Goal: Information Seeking & Learning: Learn about a topic

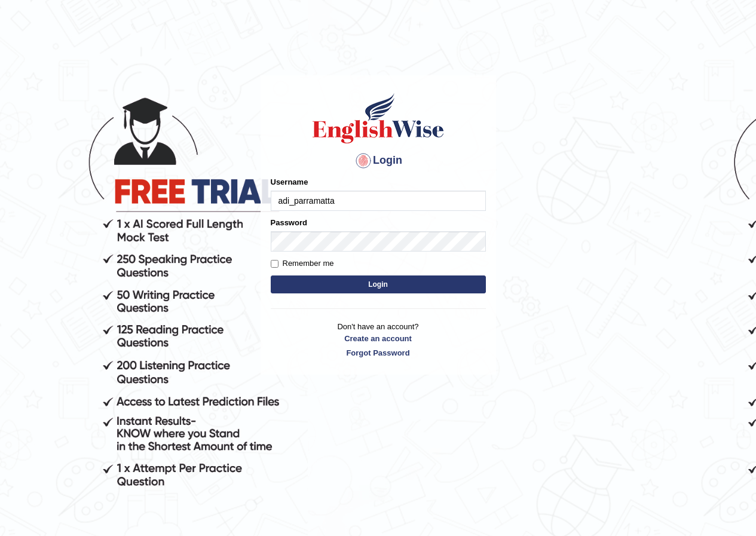
type input "adi_parramatta"
click at [387, 284] on button "Login" at bounding box center [378, 284] width 215 height 18
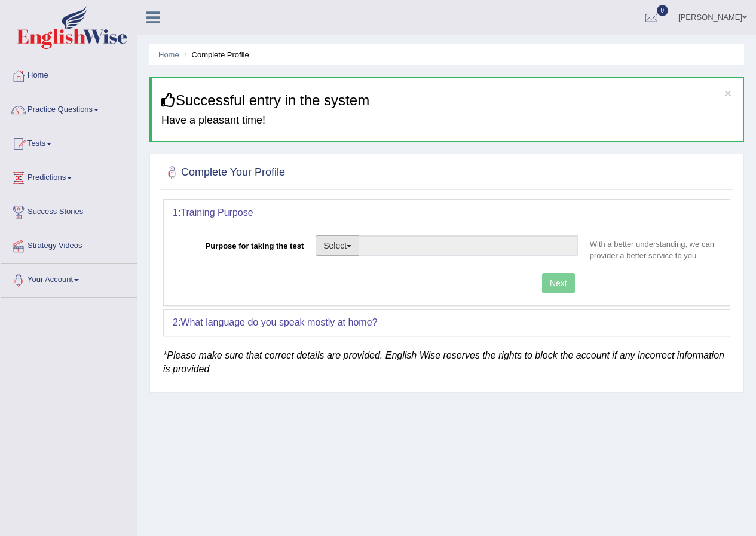
click at [345, 246] on button "Select" at bounding box center [338, 245] width 44 height 20
click at [347, 249] on button "Select" at bounding box center [338, 245] width 44 height 20
click at [348, 249] on button "Select" at bounding box center [338, 245] width 44 height 20
click at [326, 248] on button "Select" at bounding box center [338, 245] width 44 height 20
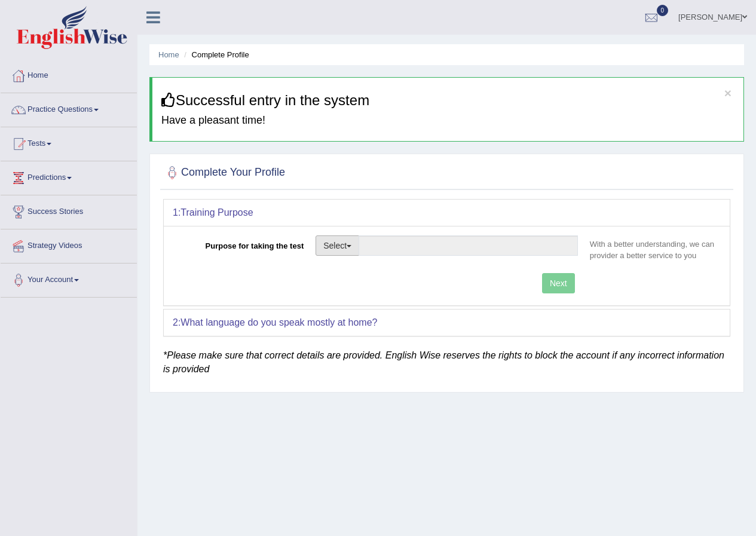
click at [326, 248] on button "Select" at bounding box center [338, 245] width 44 height 20
click at [344, 241] on button "Select" at bounding box center [338, 245] width 44 height 20
click at [351, 246] on span "button" at bounding box center [349, 246] width 5 height 2
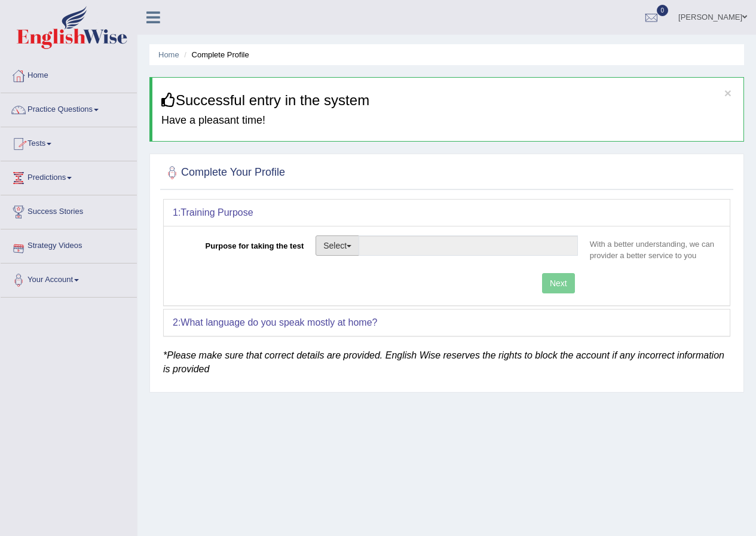
click at [351, 246] on span "button" at bounding box center [349, 246] width 5 height 2
click at [336, 244] on button "Select" at bounding box center [338, 245] width 44 height 20
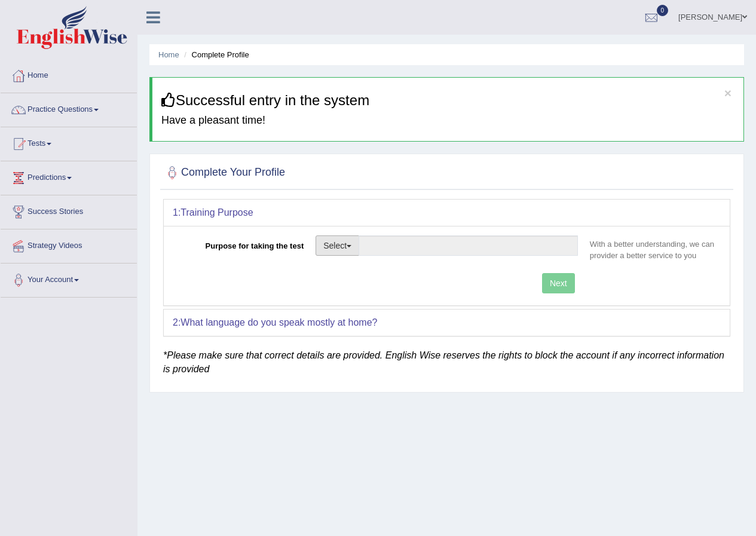
click at [336, 244] on button "Select" at bounding box center [338, 245] width 44 height 20
click at [352, 252] on button "Select" at bounding box center [338, 245] width 44 height 20
click at [354, 302] on link "Nursing" at bounding box center [369, 303] width 106 height 16
type input "Nursing"
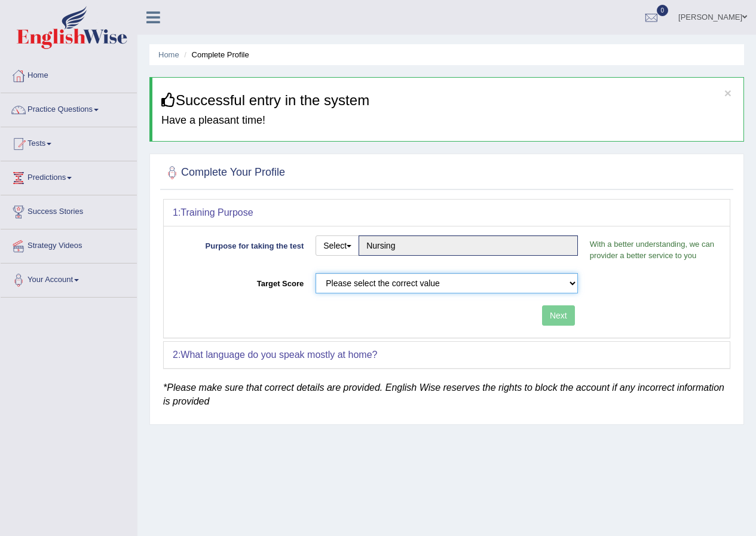
click at [574, 284] on select "Please select the correct value 50 (6 bands) 58 (6.5 bands) 65 (7 bands) 79 (8 …" at bounding box center [447, 283] width 262 height 20
click at [578, 284] on div "Please select the correct value 50 (6 bands) 58 (6.5 bands) 65 (7 bands) 79 (8 …" at bounding box center [447, 286] width 274 height 26
click at [571, 287] on select "Please select the correct value 50 (6 bands) 58 (6.5 bands) 65 (7 bands) 79 (8 …" at bounding box center [447, 283] width 262 height 20
select select "65"
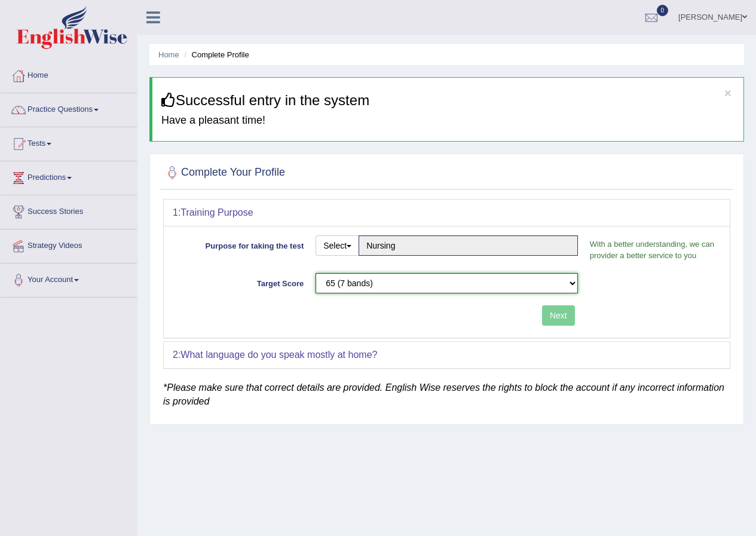
click at [316, 273] on select "Please select the correct value 50 (6 bands) 58 (6.5 bands) 65 (7 bands) 79 (8 …" at bounding box center [447, 283] width 262 height 20
click at [560, 316] on button "Next" at bounding box center [558, 315] width 33 height 20
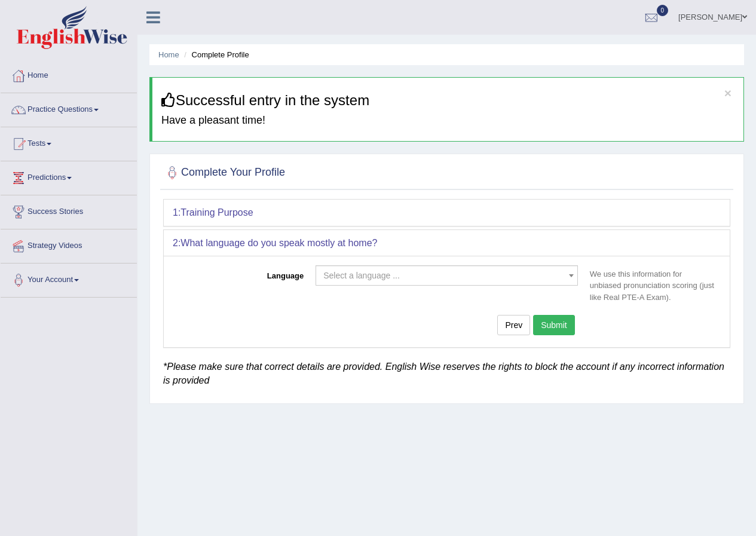
click at [481, 277] on span "Select a language ..." at bounding box center [443, 275] width 240 height 12
click at [407, 268] on span "Select a language ..." at bounding box center [447, 275] width 262 height 20
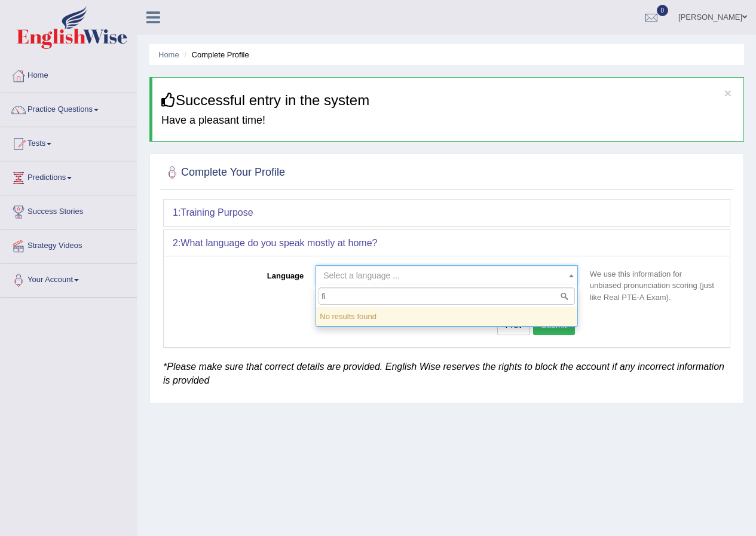
type input "f"
type input "fijian"
click at [522, 302] on input "fijian" at bounding box center [446, 295] width 256 height 17
click at [503, 301] on input "fijian" at bounding box center [446, 295] width 256 height 17
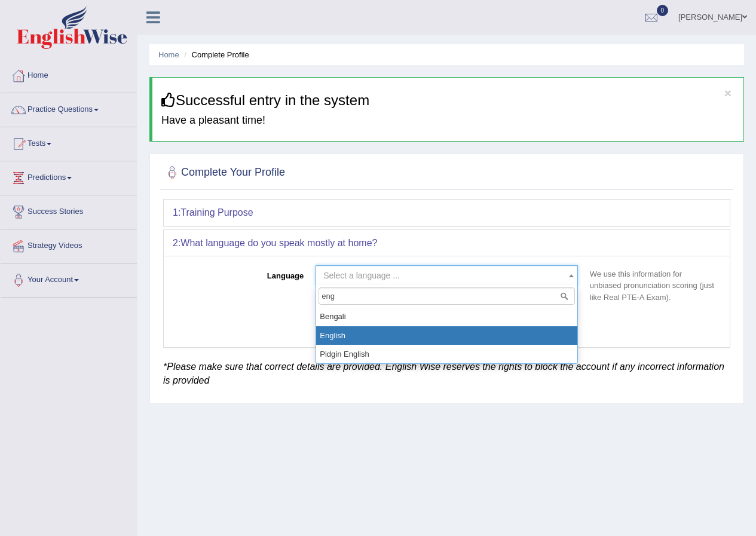
type input "eng"
select select "English"
click at [381, 333] on div "Prev Submit" at bounding box center [378, 326] width 411 height 23
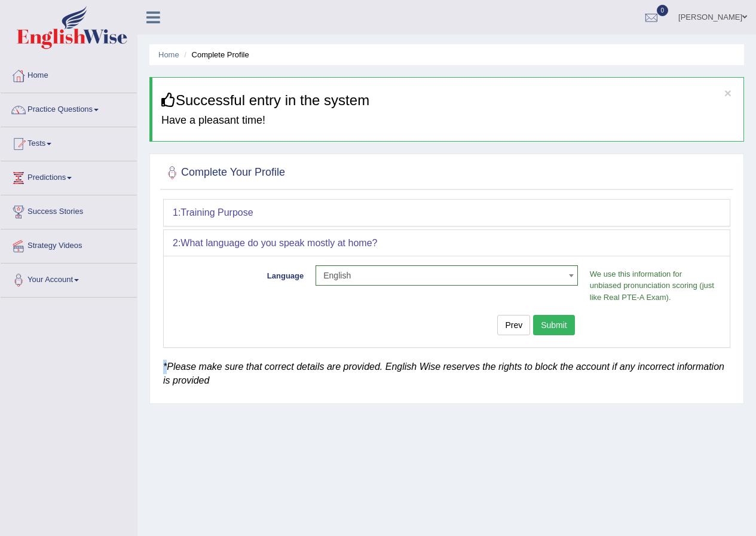
click at [550, 329] on button "Submit" at bounding box center [554, 325] width 42 height 20
click at [549, 329] on button "Submit" at bounding box center [554, 325] width 42 height 20
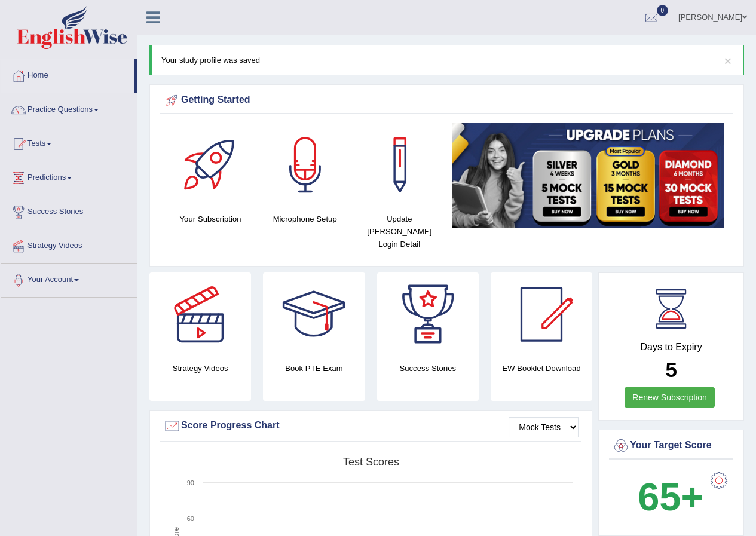
click at [63, 112] on link "Practice Questions" at bounding box center [69, 108] width 136 height 30
click at [67, 106] on link "Practice Questions" at bounding box center [69, 108] width 136 height 30
click at [105, 111] on link "Practice Questions" at bounding box center [69, 108] width 136 height 30
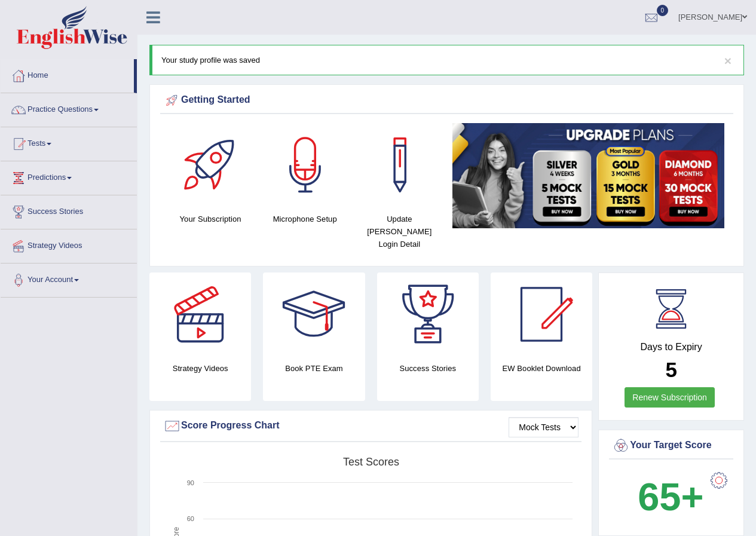
click at [105, 111] on link "Practice Questions" at bounding box center [69, 108] width 136 height 30
click at [48, 112] on link "Practice Questions" at bounding box center [69, 108] width 136 height 30
click at [65, 109] on link "Practice Questions" at bounding box center [69, 108] width 136 height 30
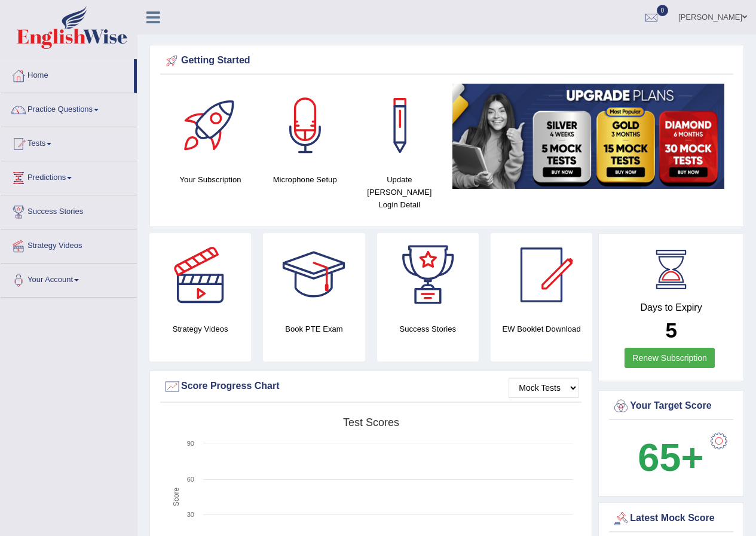
click at [96, 109] on link "Practice Questions" at bounding box center [69, 108] width 136 height 30
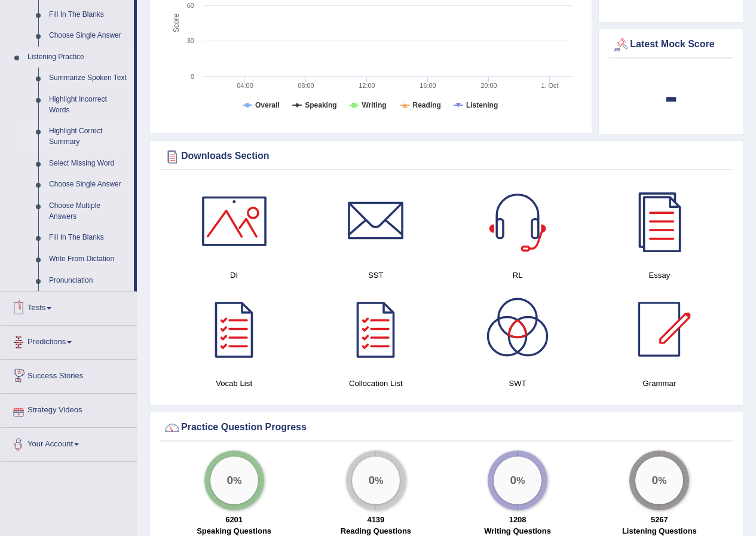
scroll to position [468, 0]
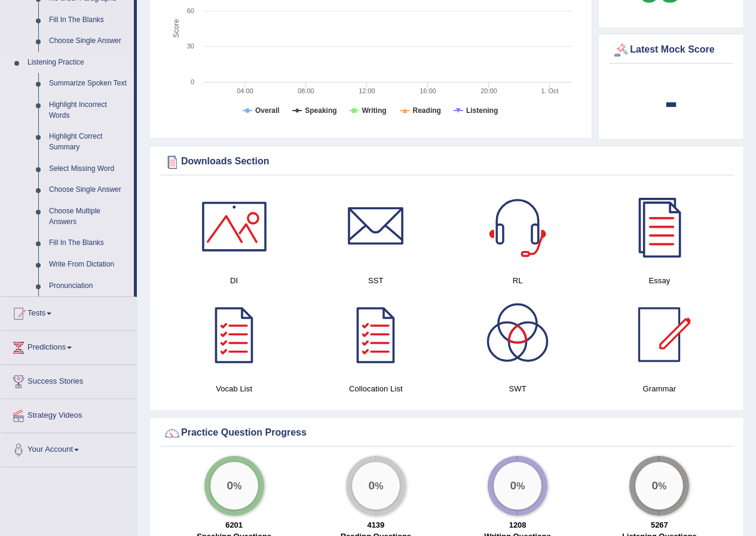
click at [76, 84] on link "Summarize Spoken Text" at bounding box center [89, 84] width 90 height 22
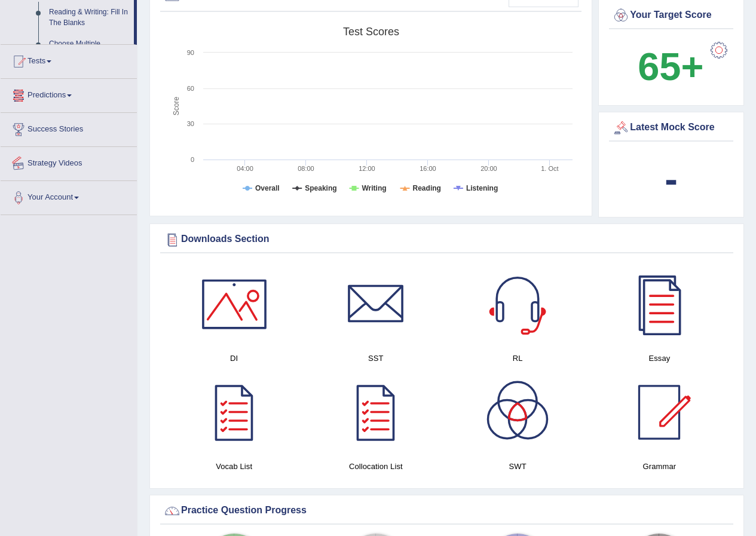
scroll to position [455, 0]
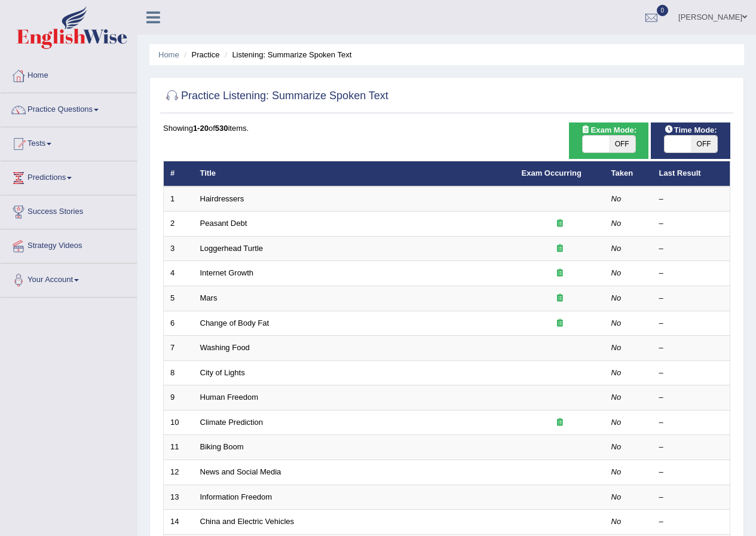
click at [609, 148] on span "OFF" at bounding box center [622, 144] width 26 height 17
checkbox input "true"
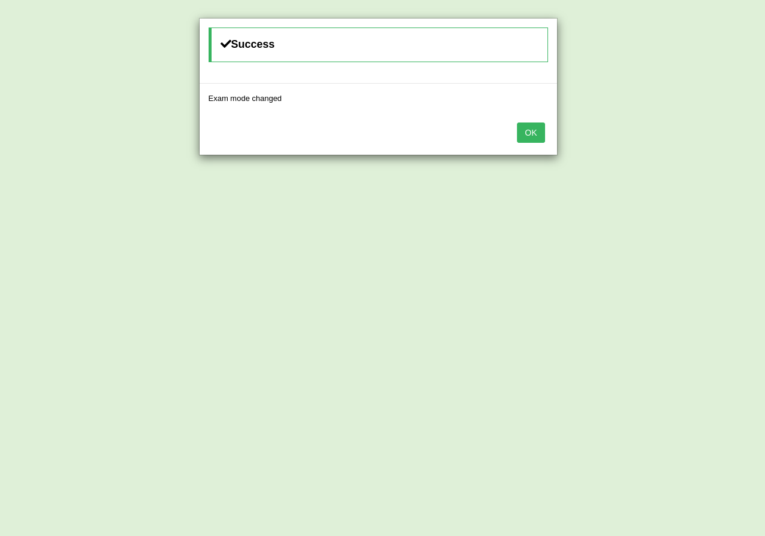
click at [536, 137] on button "OK" at bounding box center [530, 132] width 27 height 20
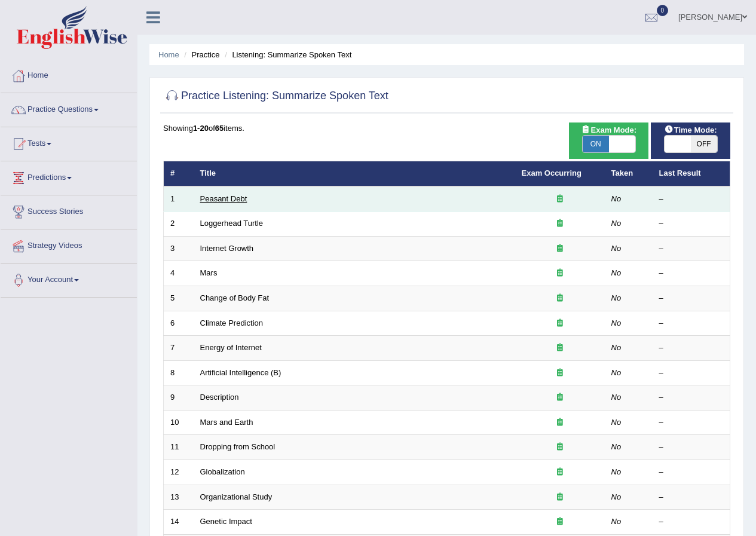
click at [214, 200] on link "Peasant Debt" at bounding box center [223, 198] width 47 height 9
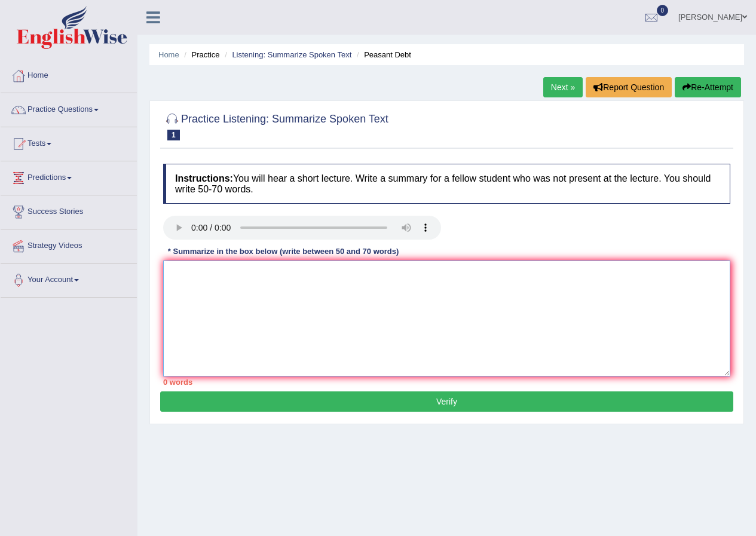
click at [314, 309] on textarea at bounding box center [446, 319] width 567 height 116
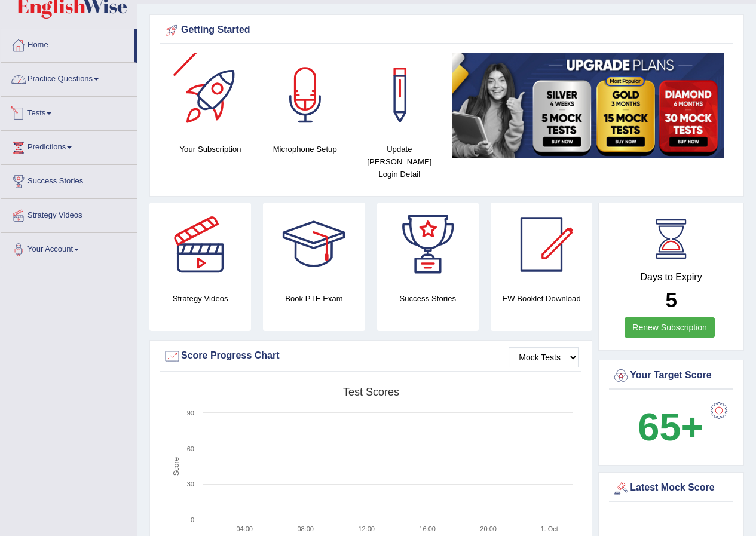
click at [49, 81] on link "Practice Questions" at bounding box center [69, 78] width 136 height 30
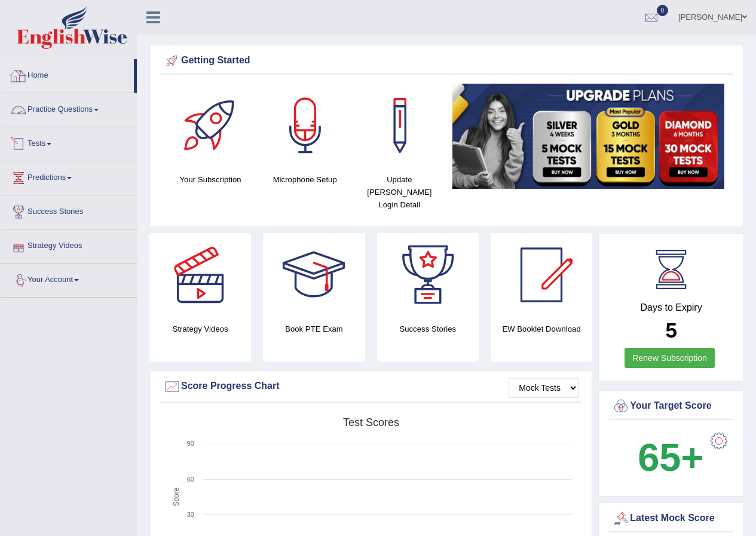
click at [87, 114] on link "Practice Questions" at bounding box center [69, 108] width 136 height 30
click at [94, 111] on link "Practice Questions" at bounding box center [69, 108] width 136 height 30
click at [55, 101] on link "Practice Questions" at bounding box center [69, 108] width 136 height 30
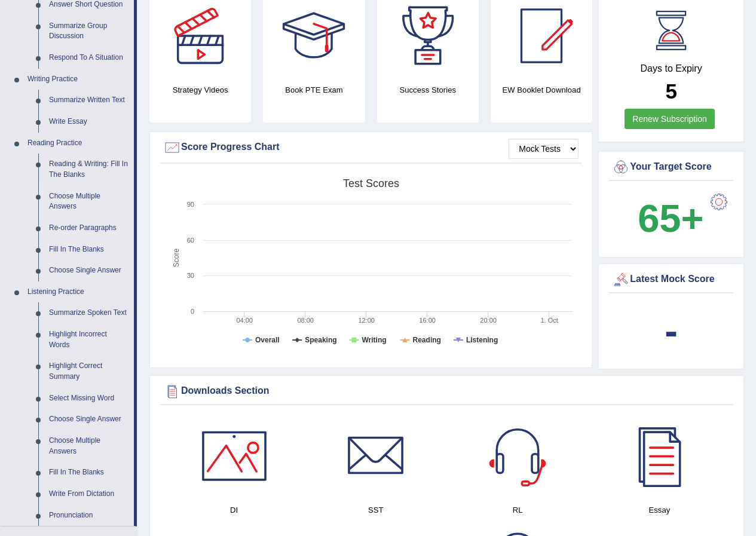
scroll to position [478, 0]
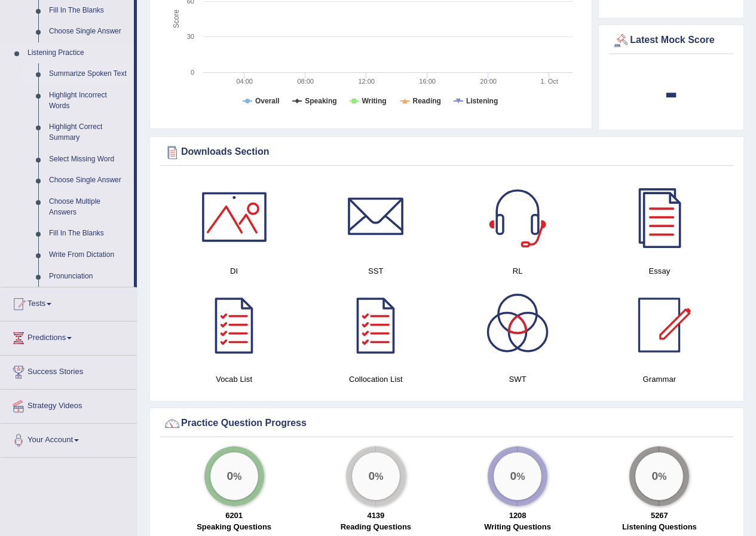
click at [78, 74] on link "Summarize Spoken Text" at bounding box center [89, 74] width 90 height 22
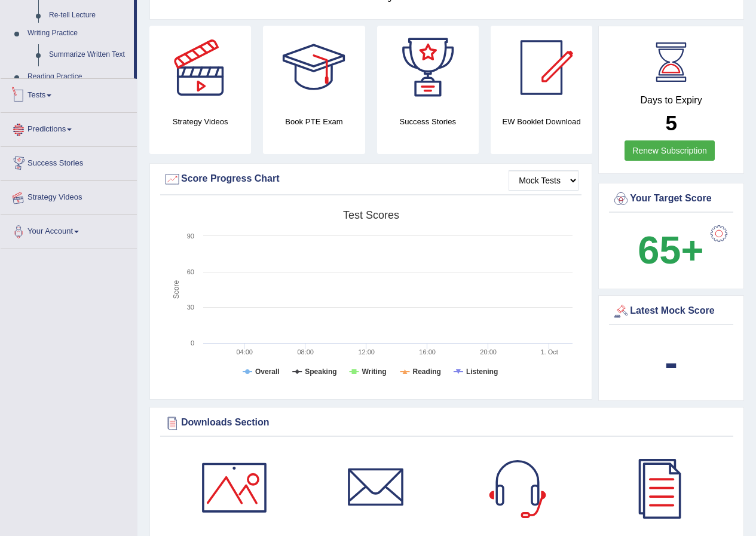
scroll to position [377, 0]
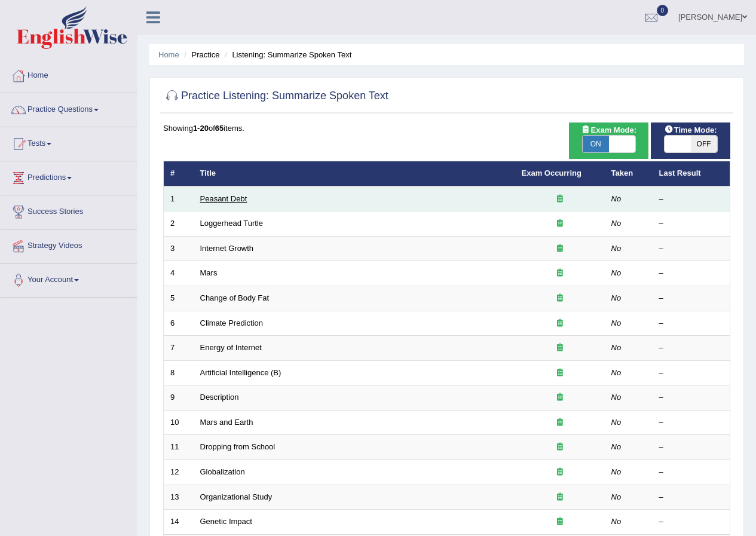
click at [246, 195] on link "Peasant Debt" at bounding box center [223, 198] width 47 height 9
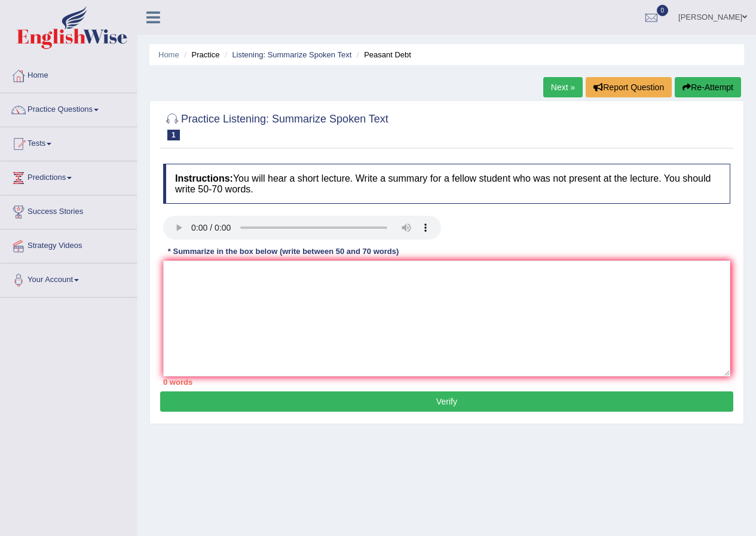
click at [50, 140] on link "Tests" at bounding box center [69, 142] width 136 height 30
click at [108, 108] on link "Practice Questions" at bounding box center [69, 108] width 136 height 30
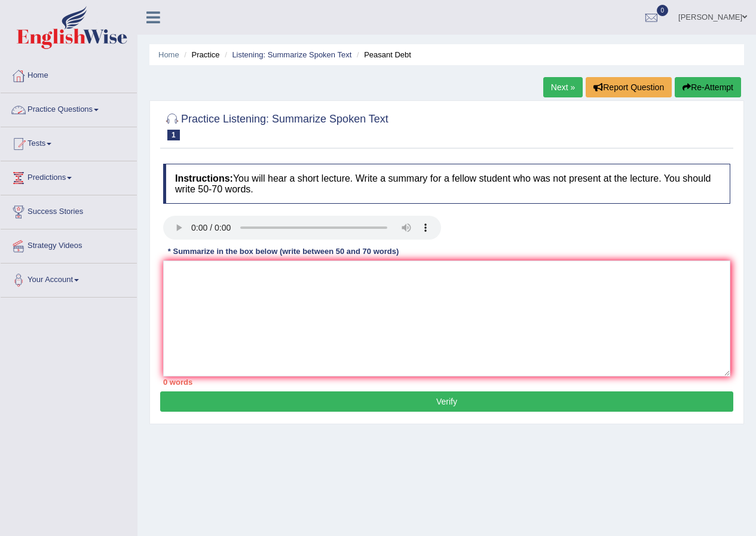
click at [108, 108] on link "Practice Questions" at bounding box center [69, 108] width 136 height 30
click at [107, 108] on link "Practice Questions" at bounding box center [69, 108] width 136 height 30
click at [95, 110] on link "Practice Questions" at bounding box center [69, 108] width 136 height 30
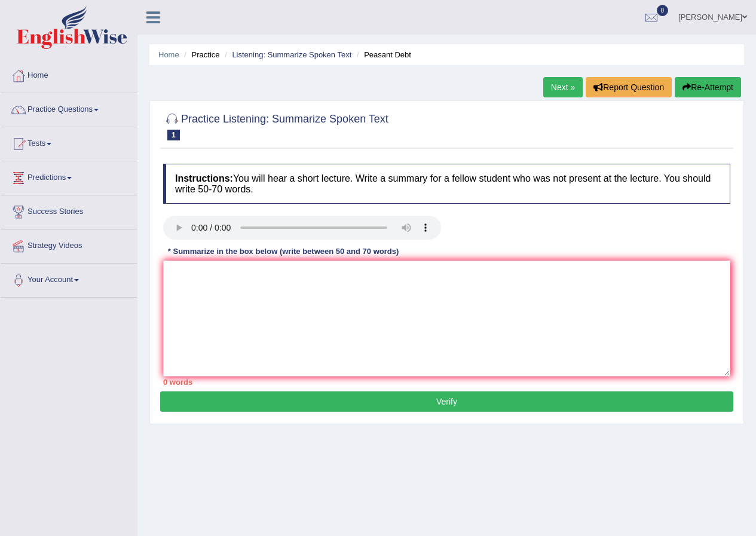
click at [95, 110] on link "Practice Questions" at bounding box center [69, 108] width 136 height 30
click at [118, 107] on link "Practice Questions" at bounding box center [69, 108] width 136 height 30
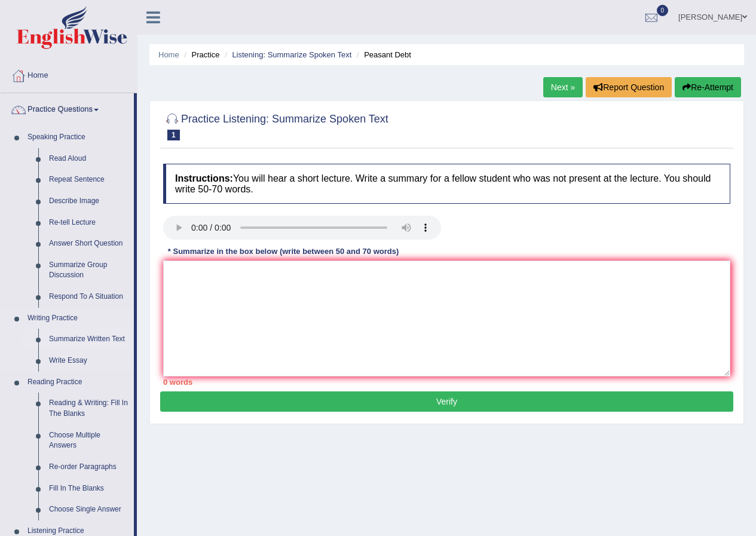
click at [91, 338] on link "Summarize Written Text" at bounding box center [89, 340] width 90 height 22
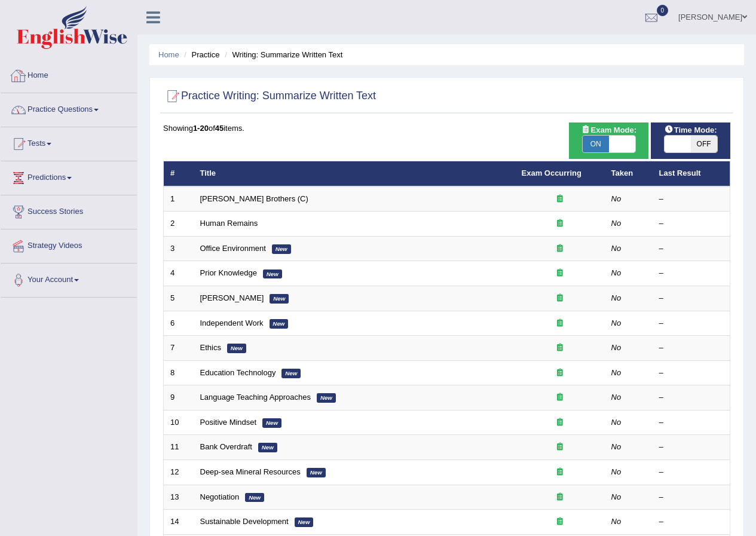
click at [93, 69] on link "Home" at bounding box center [69, 74] width 136 height 30
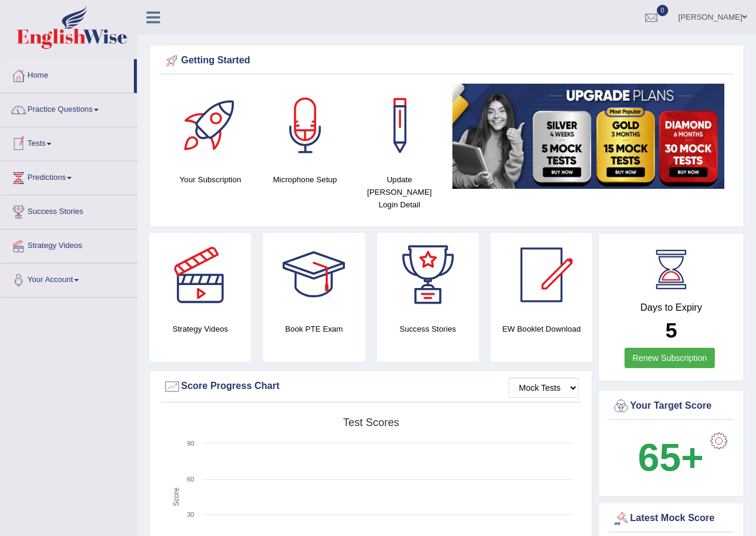
click at [71, 109] on link "Practice Questions" at bounding box center [69, 108] width 136 height 30
click at [137, 102] on div "Home Practice Questions Speaking Practice Read Aloud Repeat Sentence Describe I…" at bounding box center [69, 178] width 154 height 238
click at [115, 114] on link "Practice Questions" at bounding box center [69, 108] width 136 height 30
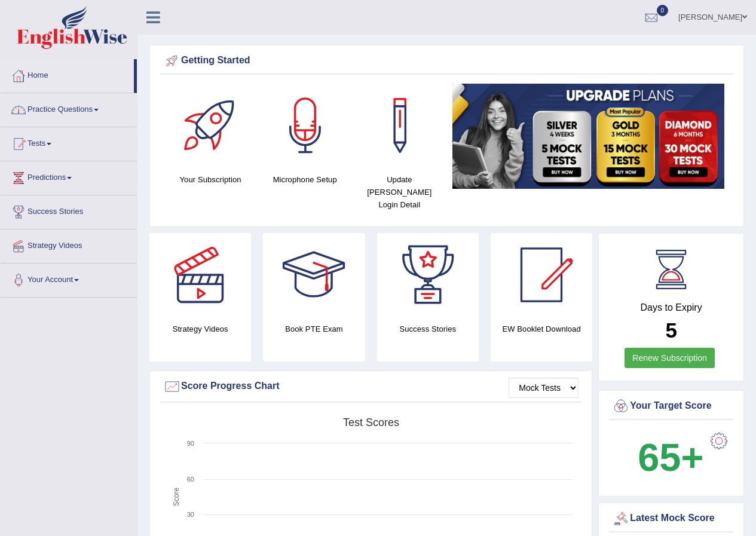
click at [115, 114] on link "Practice Questions" at bounding box center [69, 108] width 136 height 30
click at [130, 105] on link "Practice Questions" at bounding box center [69, 108] width 136 height 30
click at [131, 103] on link "Practice Questions" at bounding box center [69, 108] width 136 height 30
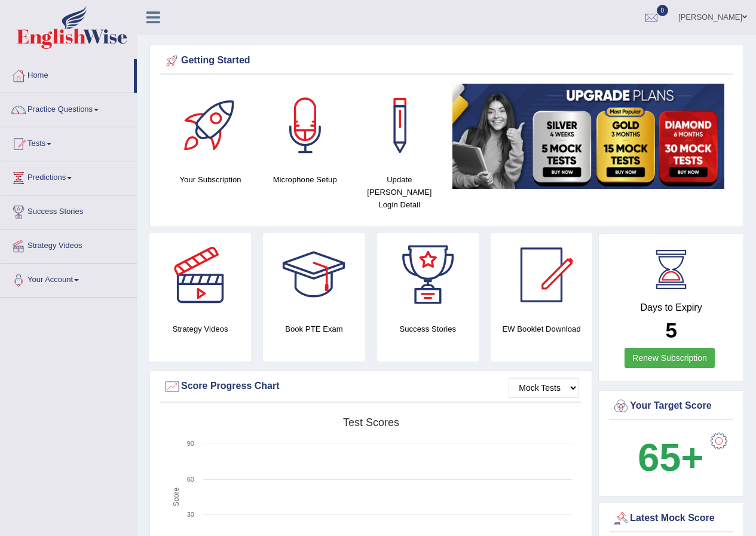
click at [134, 116] on link "Practice Questions" at bounding box center [69, 108] width 136 height 30
click at [134, 116] on li "Practice Questions Speaking Practice Read Aloud Repeat Sentence Describe Image …" at bounding box center [69, 110] width 136 height 34
click at [123, 137] on link "Tests" at bounding box center [69, 142] width 136 height 30
click at [130, 137] on link "Tests" at bounding box center [69, 142] width 136 height 30
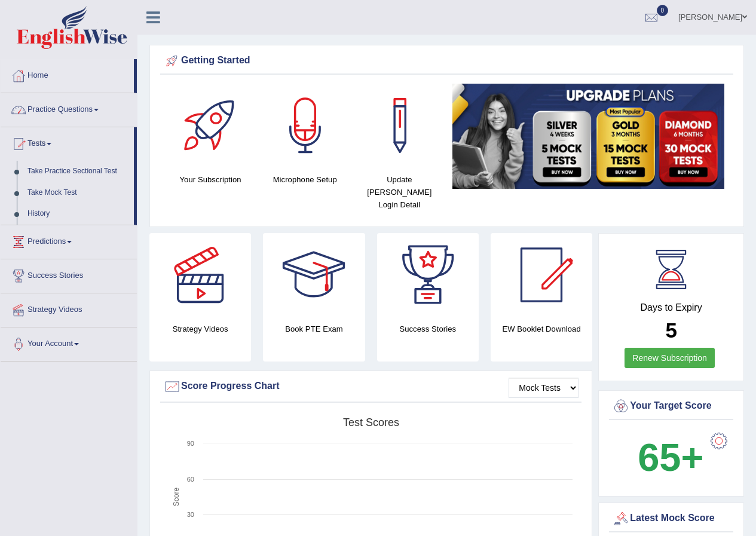
click at [136, 106] on link "Practice Questions" at bounding box center [69, 108] width 136 height 30
click at [136, 106] on li "Practice Questions Speaking Practice Read Aloud Repeat Sentence Describe Image …" at bounding box center [69, 110] width 136 height 34
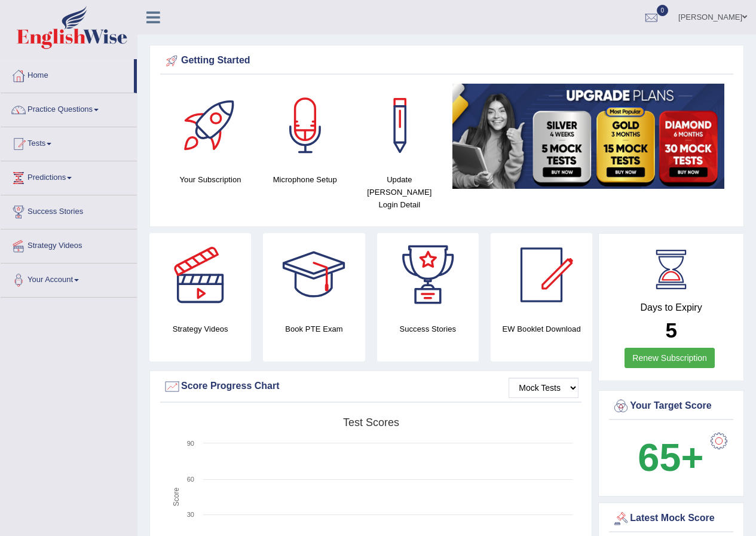
click at [134, 106] on link "Practice Questions" at bounding box center [69, 108] width 136 height 30
click at [134, 106] on li "Practice Questions Speaking Practice Read Aloud Repeat Sentence Describe Image …" at bounding box center [69, 110] width 136 height 34
click at [134, 106] on link "Practice Questions" at bounding box center [69, 108] width 136 height 30
click at [134, 106] on li "Practice Questions Speaking Practice Read Aloud Repeat Sentence Describe Image …" at bounding box center [69, 110] width 136 height 34
click at [127, 106] on link "Practice Questions" at bounding box center [69, 108] width 136 height 30
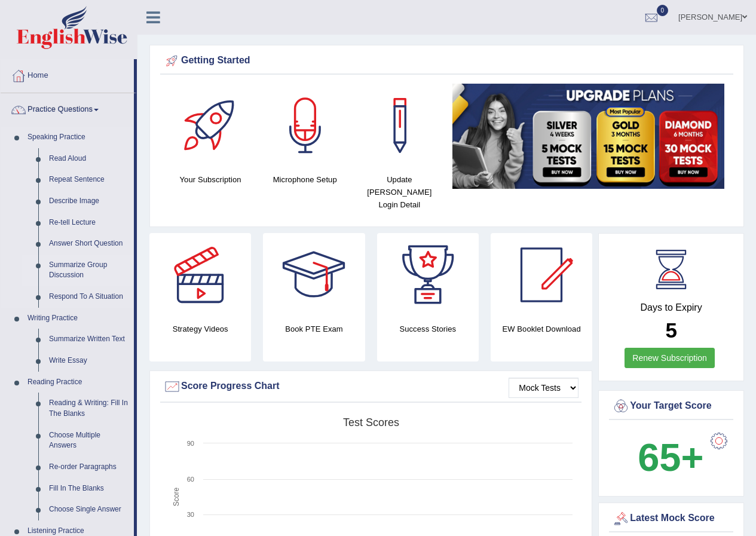
click at [96, 264] on link "Summarize Group Discussion" at bounding box center [89, 271] width 90 height 32
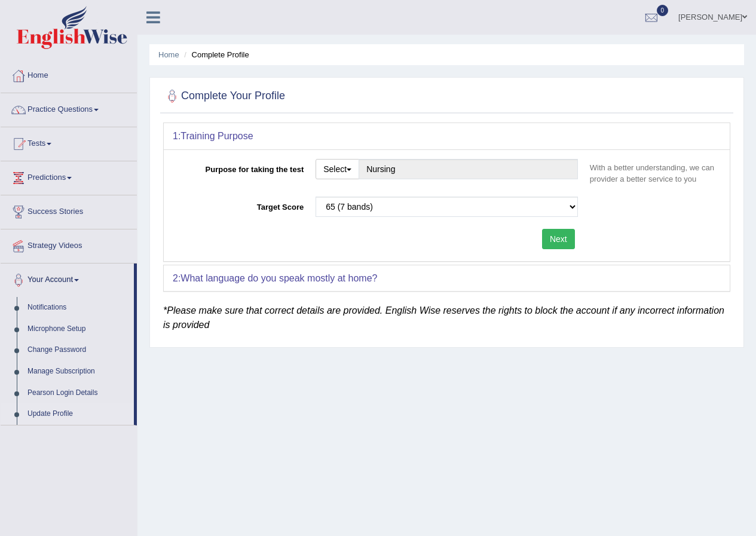
click at [566, 228] on div "Purpose for taking the test Select Student Visa Permanent Residency Nursing Oth…" at bounding box center [447, 205] width 566 height 112
click at [566, 232] on button "Next" at bounding box center [558, 239] width 33 height 20
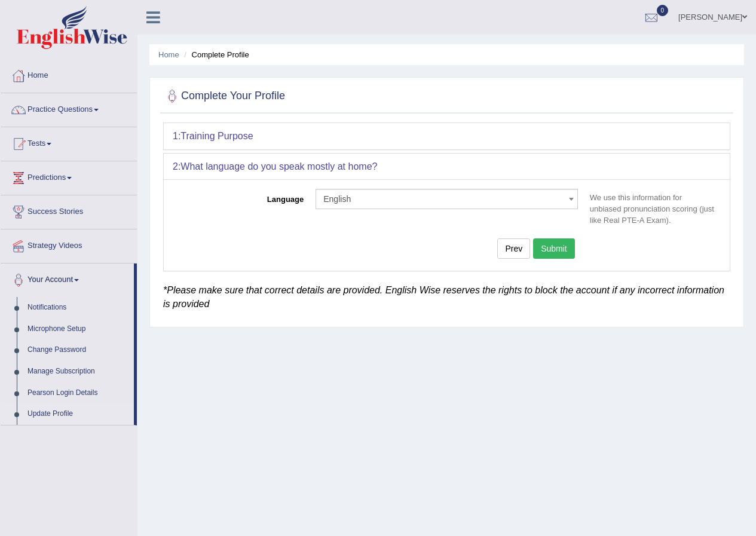
click at [558, 247] on button "Submit" at bounding box center [554, 248] width 42 height 20
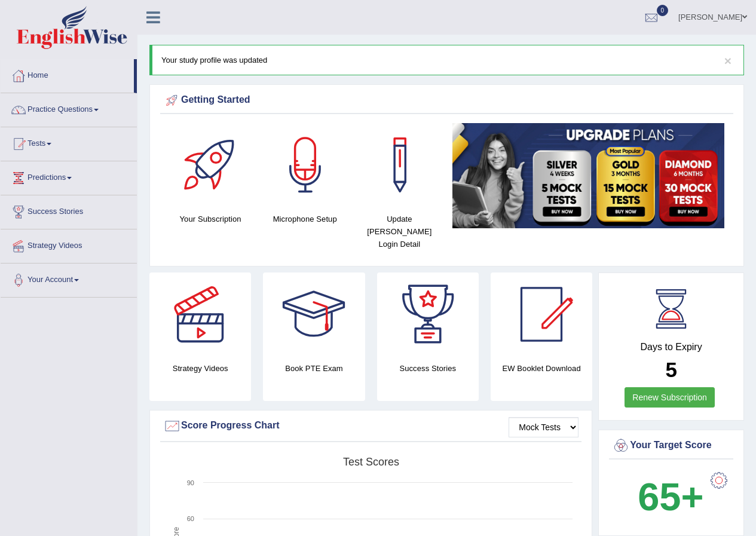
click at [133, 115] on link "Practice Questions" at bounding box center [69, 108] width 136 height 30
click at [135, 120] on link "Practice Questions" at bounding box center [69, 108] width 136 height 30
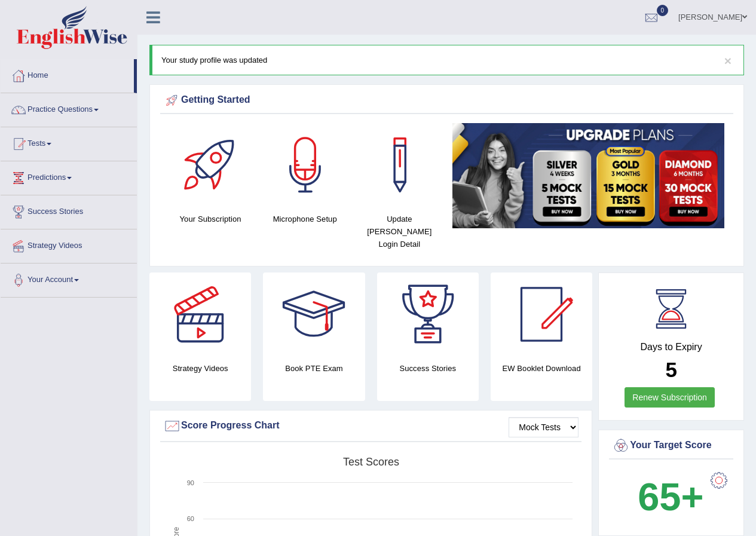
click at [135, 120] on li "Practice Questions Speaking Practice Read Aloud Repeat Sentence Describe Image …" at bounding box center [69, 110] width 136 height 34
click at [132, 118] on link "Practice Questions" at bounding box center [69, 108] width 136 height 30
click at [136, 120] on link "Practice Questions" at bounding box center [69, 108] width 136 height 30
click at [136, 120] on li "Practice Questions Speaking Practice Read Aloud Repeat Sentence Describe Image …" at bounding box center [69, 110] width 136 height 34
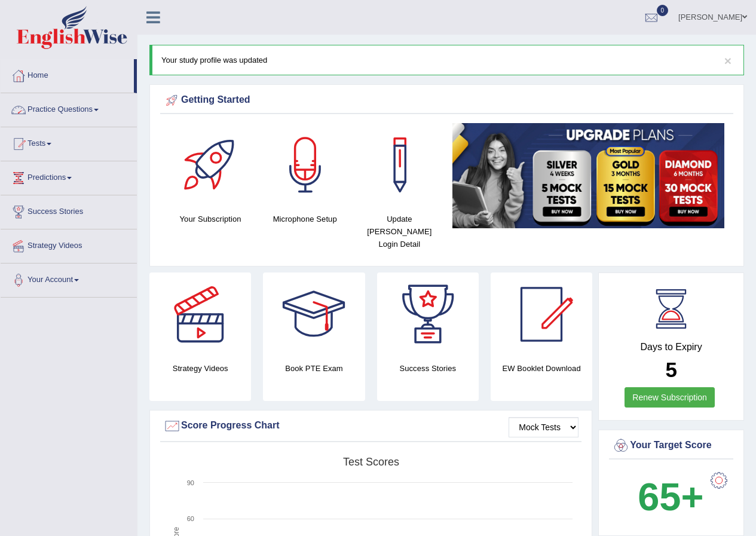
click at [134, 120] on link "Practice Questions" at bounding box center [69, 108] width 136 height 30
click at [134, 120] on li "Practice Questions Speaking Practice Read Aloud Repeat Sentence Describe Image …" at bounding box center [69, 110] width 136 height 34
click at [134, 107] on link "Practice Questions" at bounding box center [69, 108] width 136 height 30
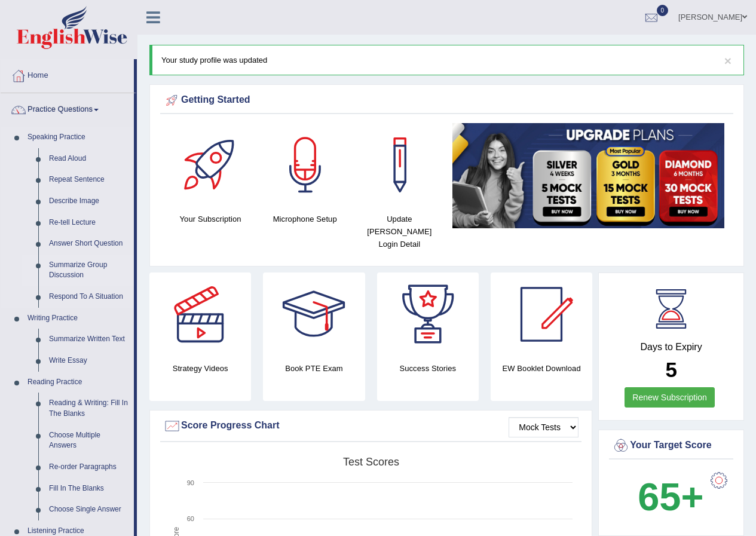
click at [100, 267] on link "Summarize Group Discussion" at bounding box center [89, 271] width 90 height 32
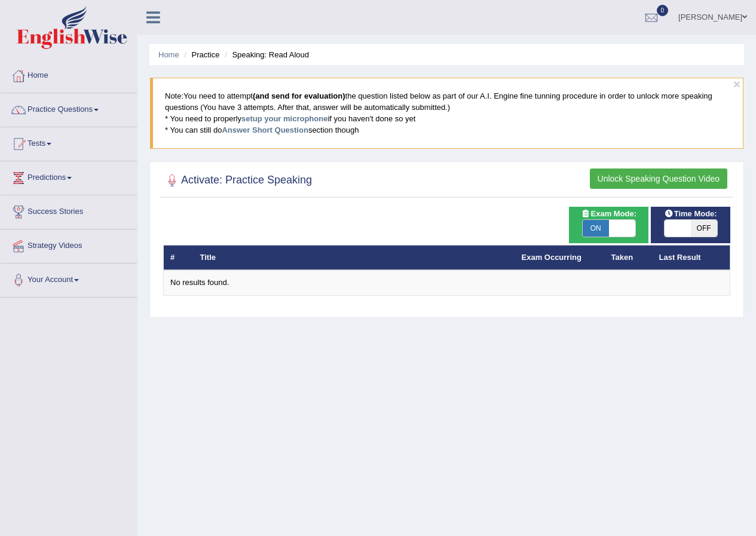
click at [106, 115] on link "Practice Questions" at bounding box center [69, 108] width 136 height 30
click at [115, 112] on link "Practice Questions" at bounding box center [69, 108] width 136 height 30
click at [124, 113] on link "Practice Questions" at bounding box center [69, 108] width 136 height 30
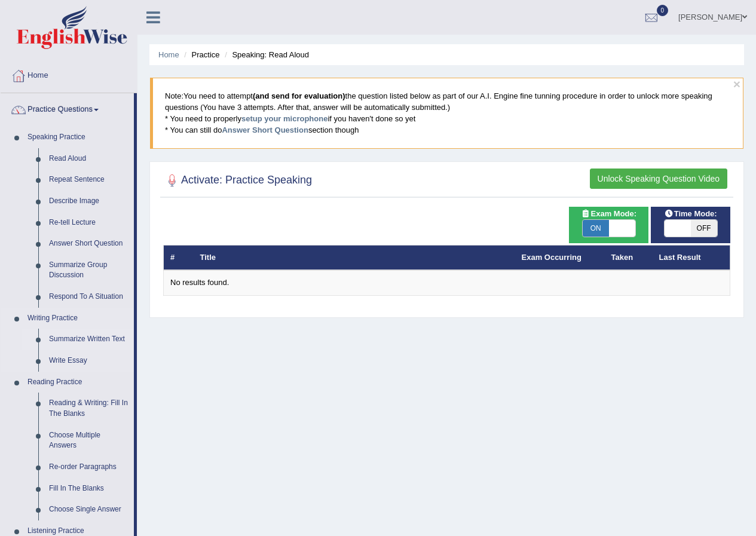
click at [121, 339] on link "Summarize Written Text" at bounding box center [89, 340] width 90 height 22
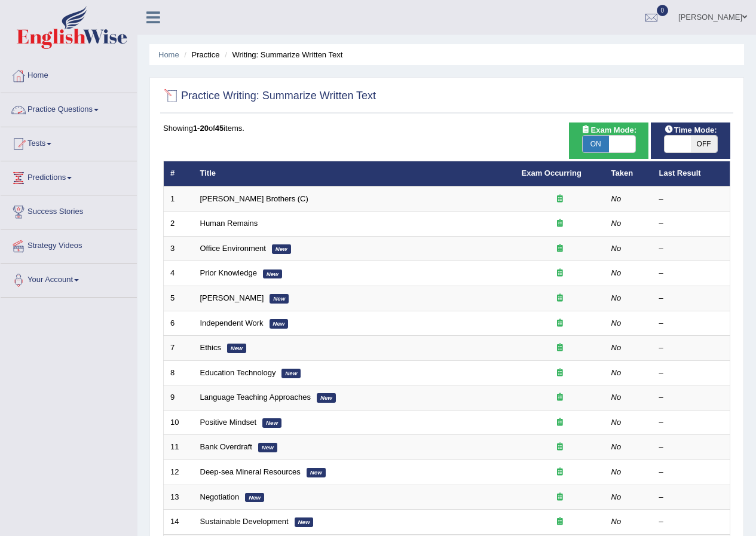
click at [93, 110] on link "Practice Questions" at bounding box center [69, 108] width 136 height 30
click at [49, 117] on link "Practice Questions" at bounding box center [69, 108] width 136 height 30
click at [57, 106] on link "Practice Questions" at bounding box center [69, 108] width 136 height 30
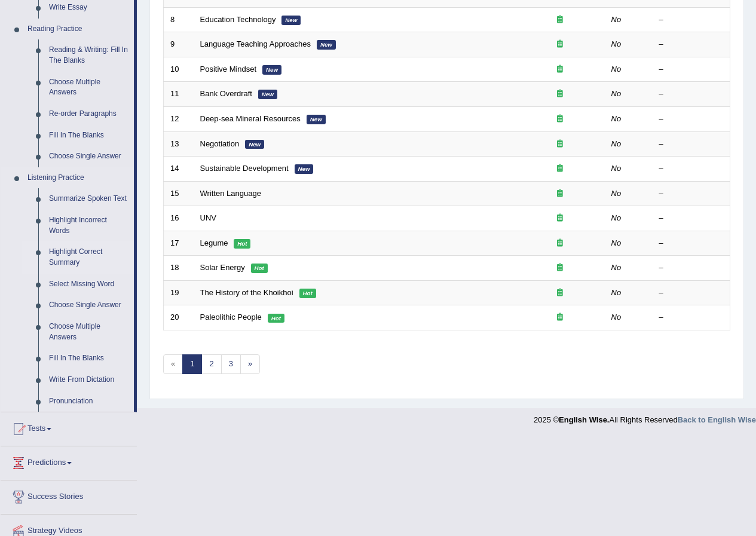
scroll to position [359, 0]
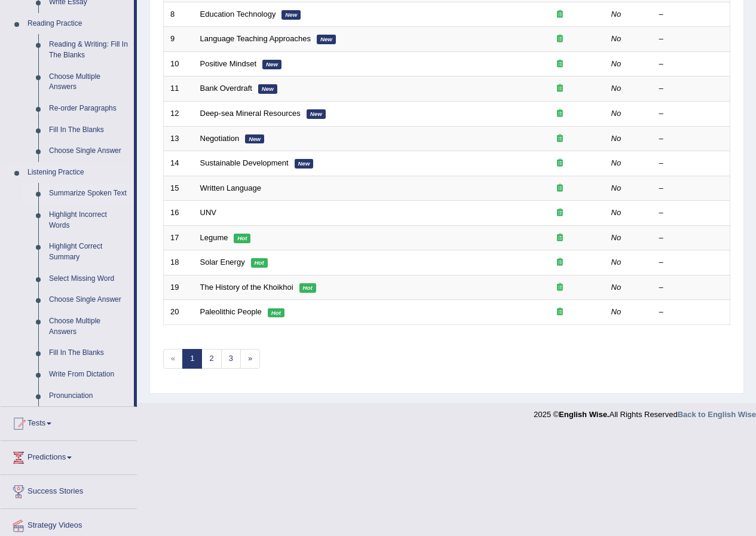
click at [63, 191] on link "Summarize Spoken Text" at bounding box center [89, 194] width 90 height 22
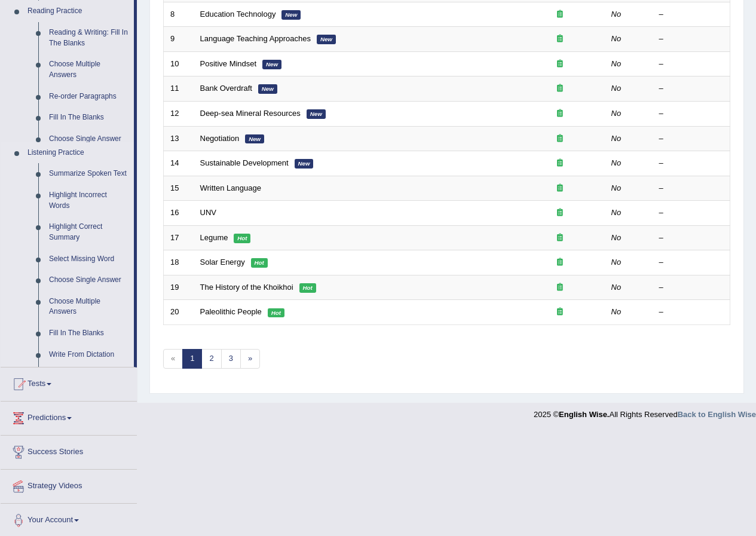
scroll to position [255, 0]
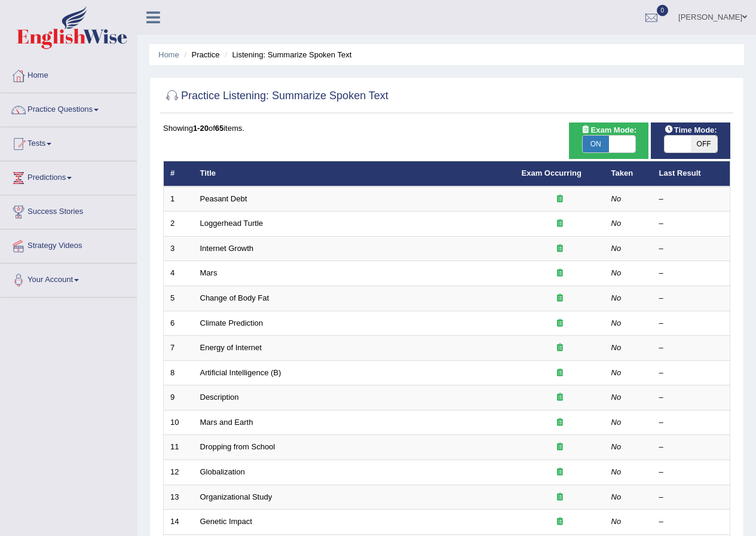
click at [219, 198] on link "Peasant Debt" at bounding box center [223, 198] width 47 height 9
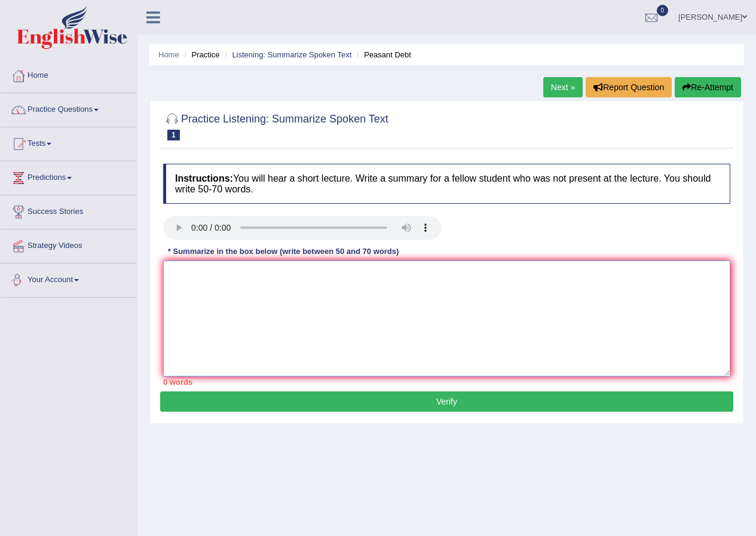
click at [193, 302] on textarea at bounding box center [446, 319] width 567 height 116
click at [192, 302] on textarea at bounding box center [446, 319] width 567 height 116
click at [286, 286] on textarea at bounding box center [446, 319] width 567 height 116
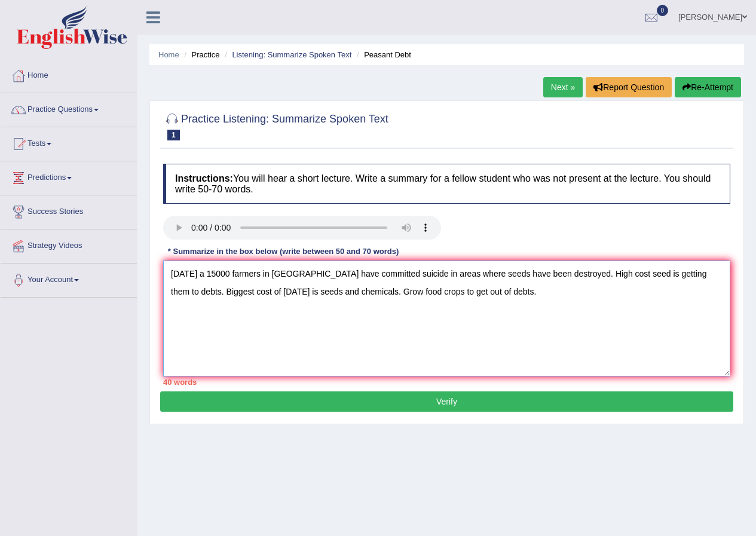
type textarea "Today a 15000 farmers in India have committed suicide in areas where seeds have…"
click at [473, 397] on button "Verify" at bounding box center [446, 401] width 573 height 20
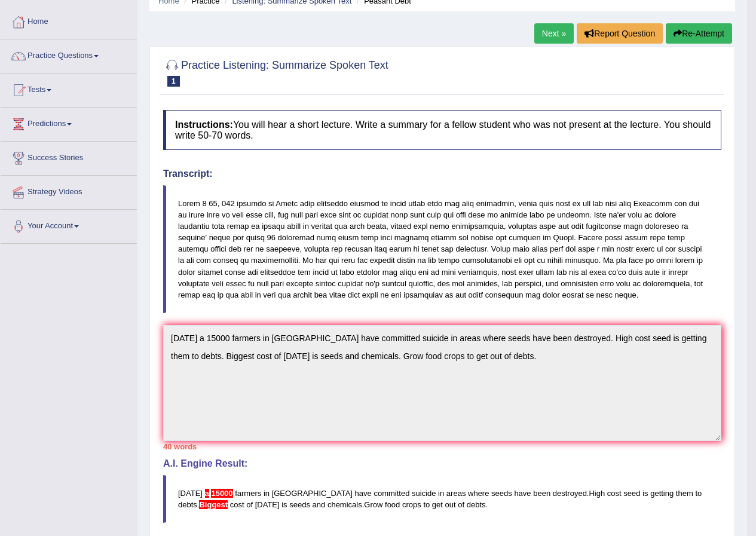
scroll to position [120, 0]
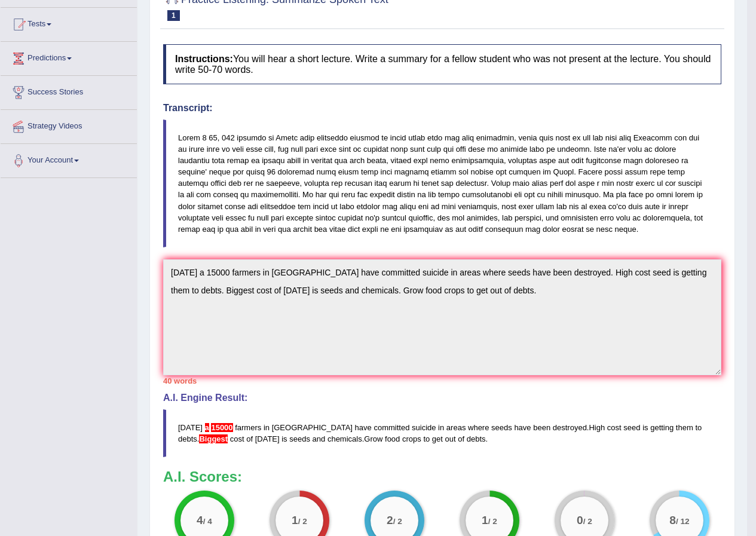
click at [458, 380] on div "40 words" at bounding box center [442, 380] width 558 height 11
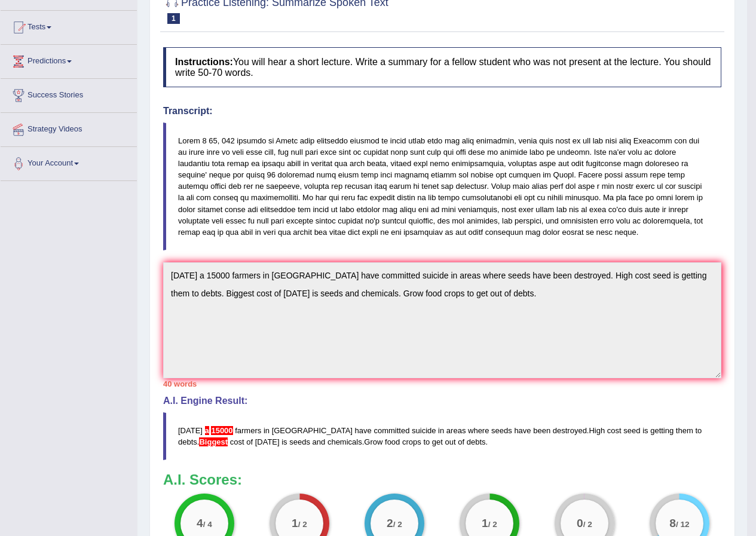
scroll to position [0, 0]
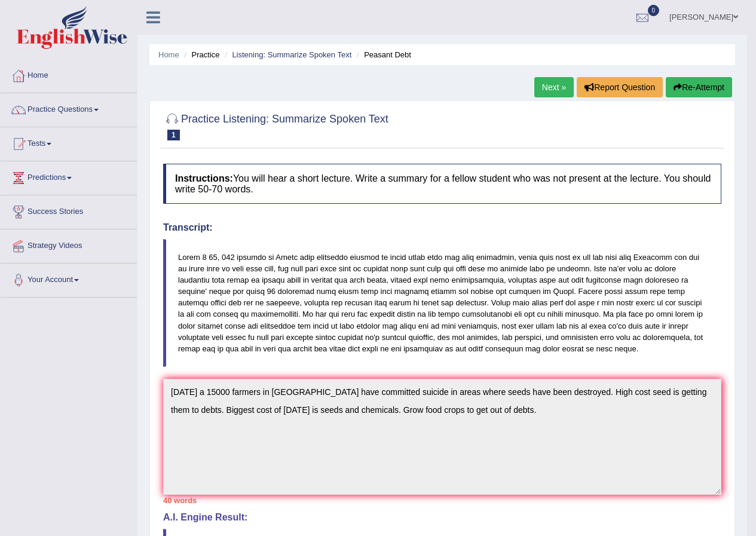
click at [697, 79] on button "Re-Attempt" at bounding box center [699, 87] width 66 height 20
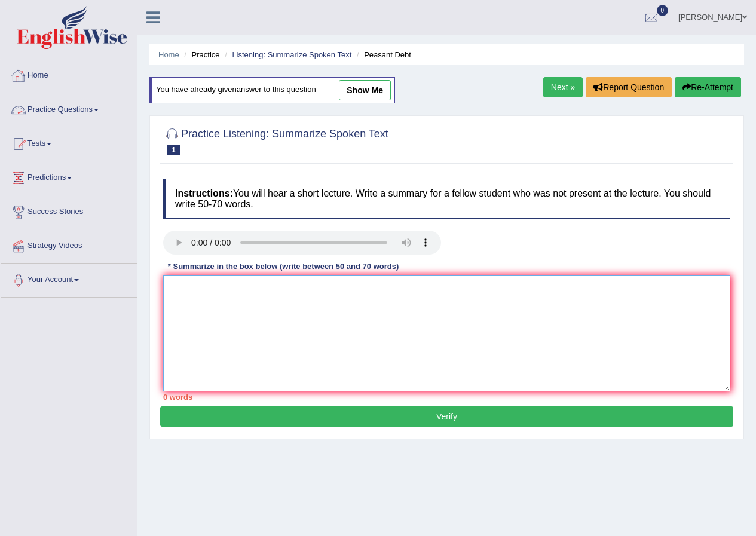
click at [262, 299] on textarea at bounding box center [446, 333] width 567 height 116
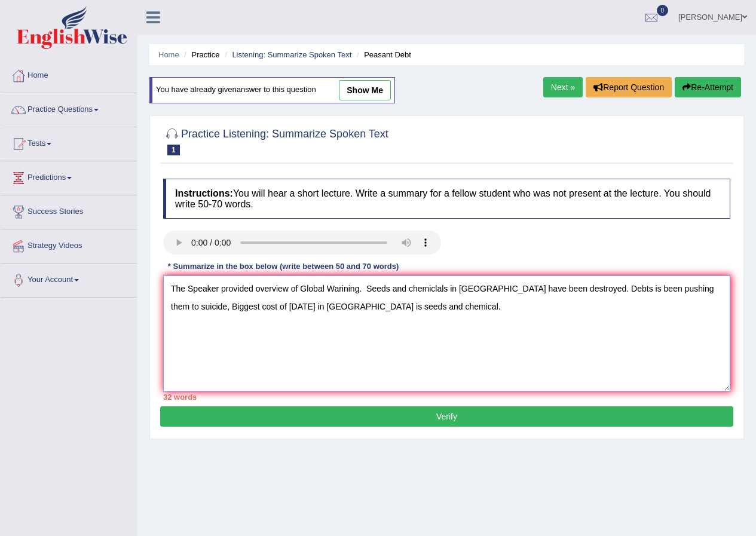
type textarea "The Speaker provided overview of Global Warining. Seeds and chemiclals in India…"
click at [466, 417] on button "Verify" at bounding box center [446, 416] width 573 height 20
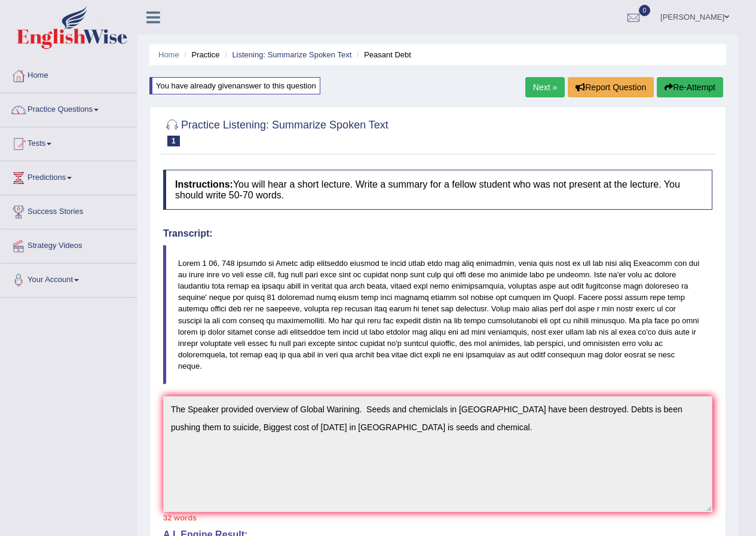
click at [706, 91] on button "Re-Attempt" at bounding box center [690, 87] width 66 height 20
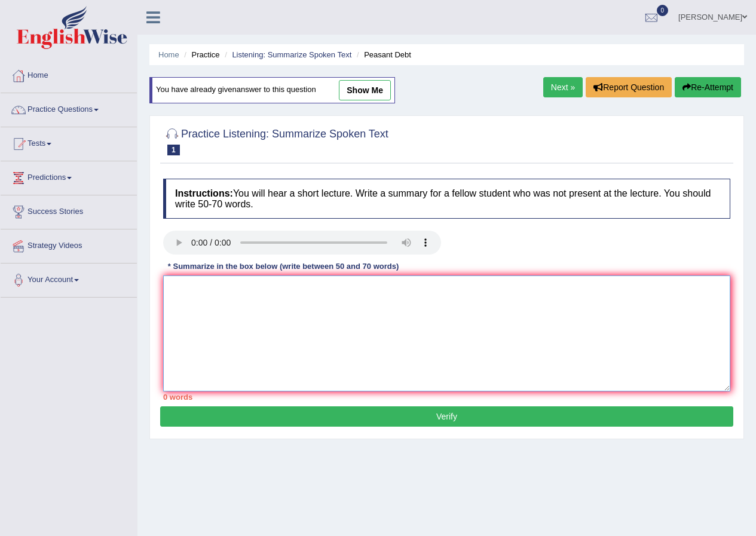
click at [194, 286] on textarea at bounding box center [446, 333] width 567 height 116
click at [242, 304] on textarea at bounding box center [446, 333] width 567 height 116
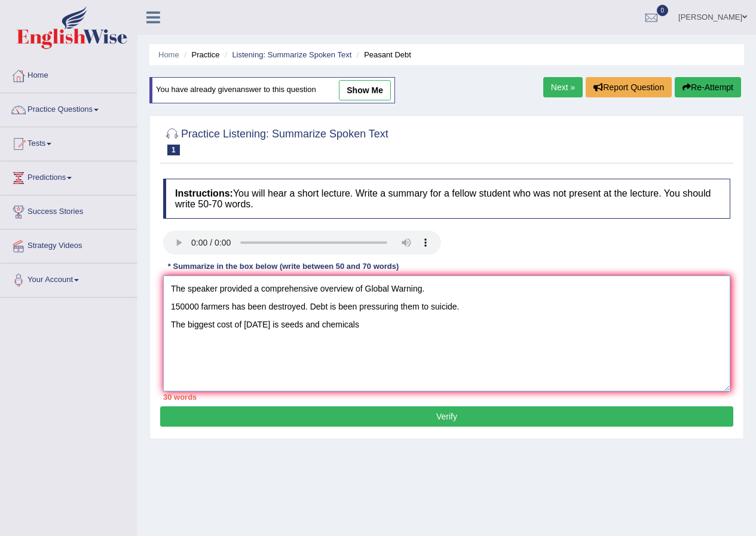
click at [430, 289] on textarea "The speaker provided a comprehensive overview of Global Warning. 150000 farmers…" at bounding box center [446, 333] width 567 height 116
click at [171, 307] on textarea "The speaker provided a comprehensive overview of farmers. 150000 farmers has be…" at bounding box center [446, 333] width 567 height 116
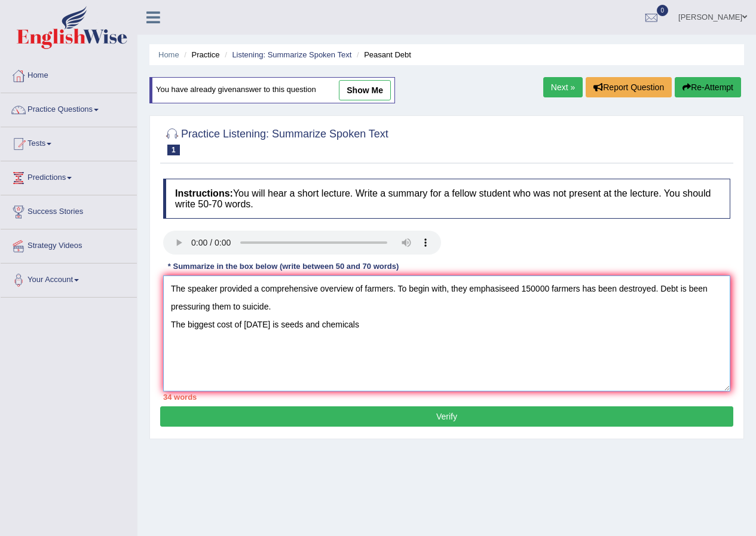
click at [171, 323] on textarea "The speaker provided a comprehensive overview of farmers. To begin with, they e…" at bounding box center [446, 333] width 567 height 116
click at [459, 305] on textarea "The speaker provided a comprehensive overview of farmers. To begin with, they e…" at bounding box center [446, 333] width 567 height 116
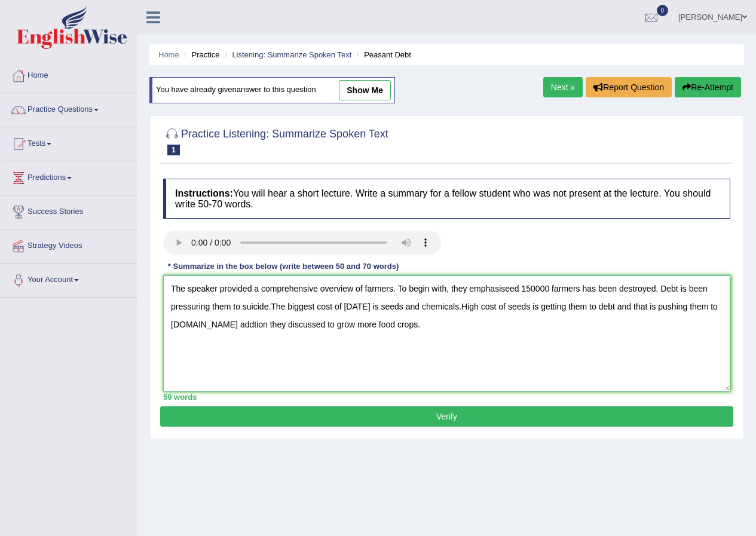
type textarea "The speaker provided a comprehensive overview of farmers. To begin with, they e…"
click at [465, 422] on button "Verify" at bounding box center [446, 416] width 573 height 20
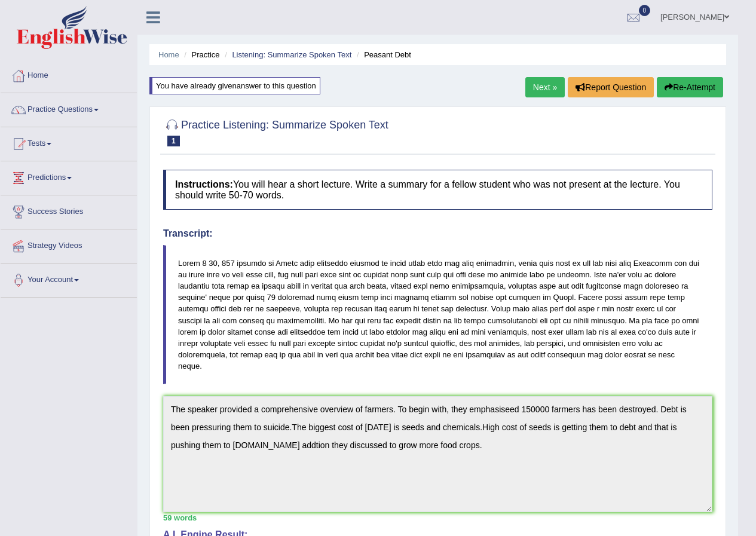
click at [681, 87] on button "Re-Attempt" at bounding box center [690, 87] width 66 height 20
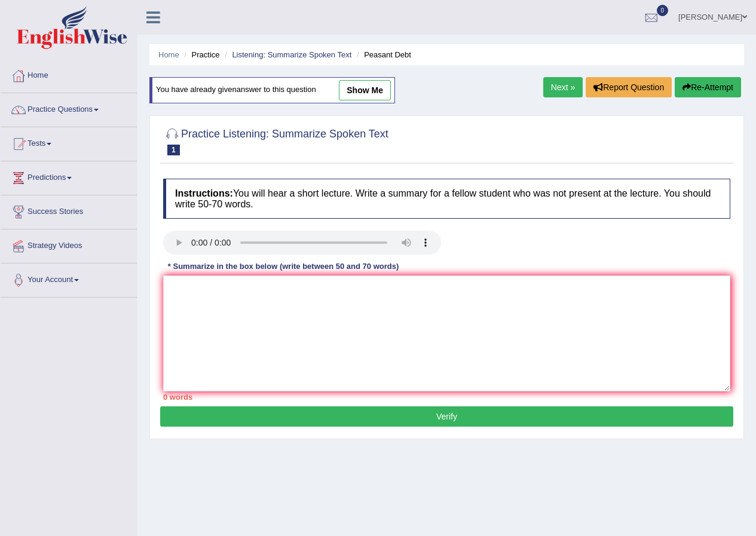
type textarea "t"
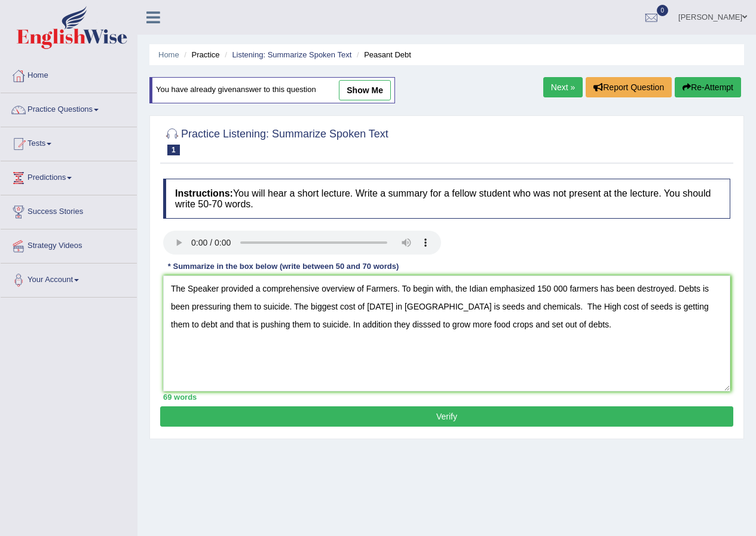
type textarea "The Speaker provided a comprehensive overview of Farmers. To begin with, the Id…"
click at [459, 414] on button "Verify" at bounding box center [446, 416] width 573 height 20
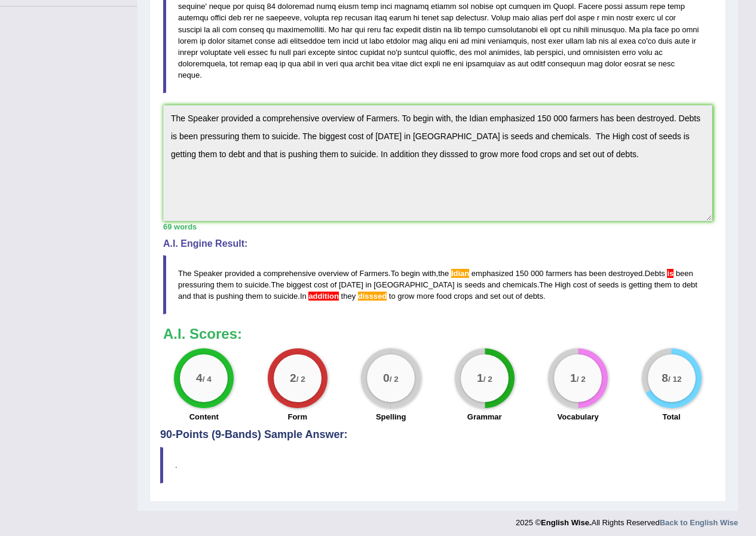
scroll to position [296, 0]
